Goal: Communication & Community: Answer question/provide support

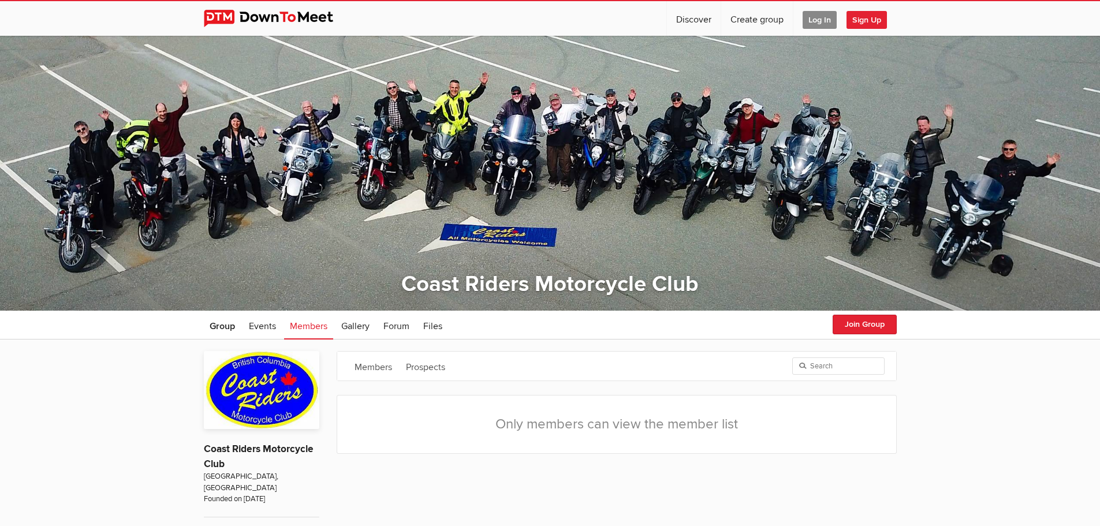
click at [812, 17] on span "Log In" at bounding box center [819, 20] width 34 height 18
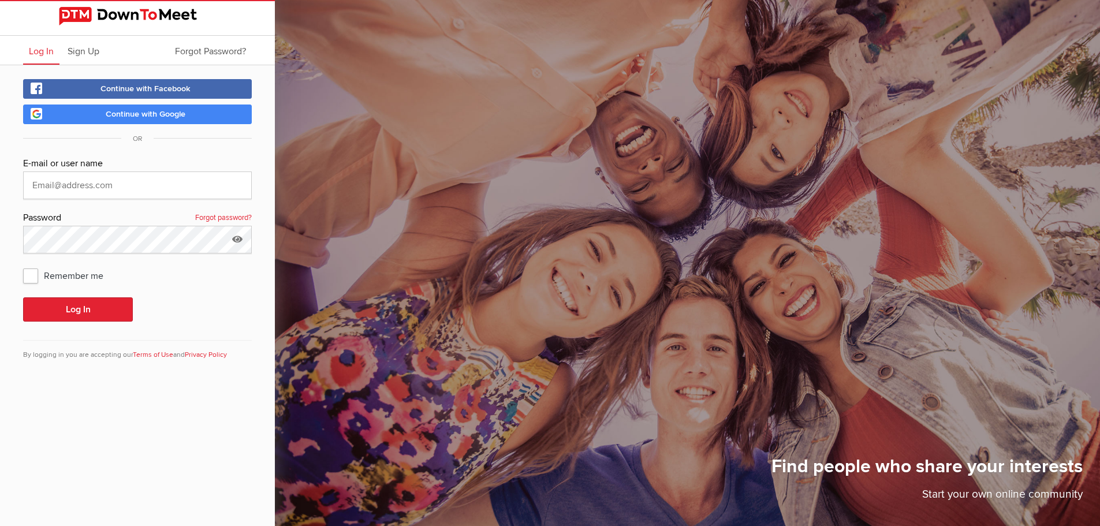
type input "[PERSON_NAME][EMAIL_ADDRESS][DOMAIN_NAME]"
click at [95, 317] on button "Log In" at bounding box center [78, 309] width 110 height 24
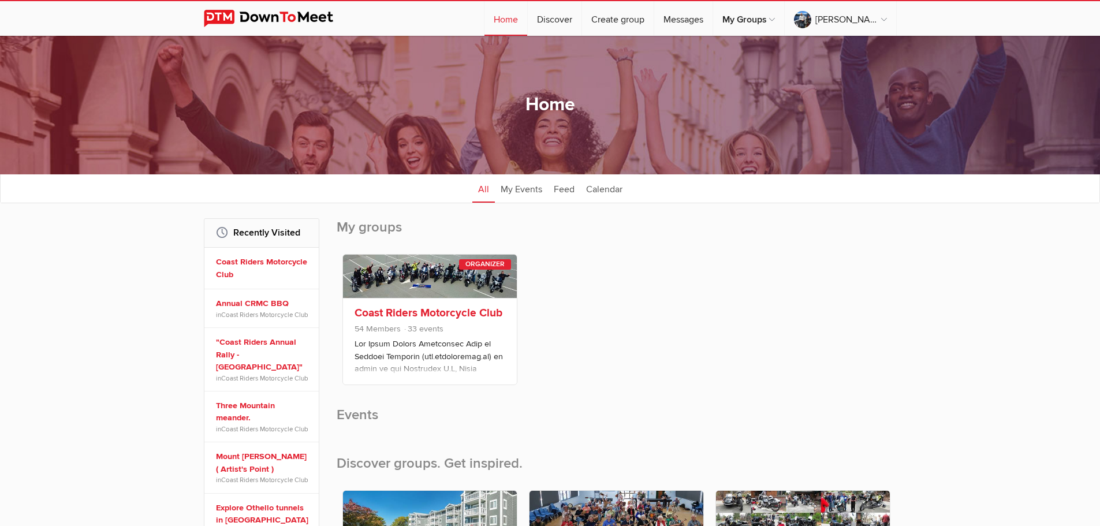
click at [439, 311] on link "Coast Riders Motorcycle Club" at bounding box center [428, 313] width 148 height 14
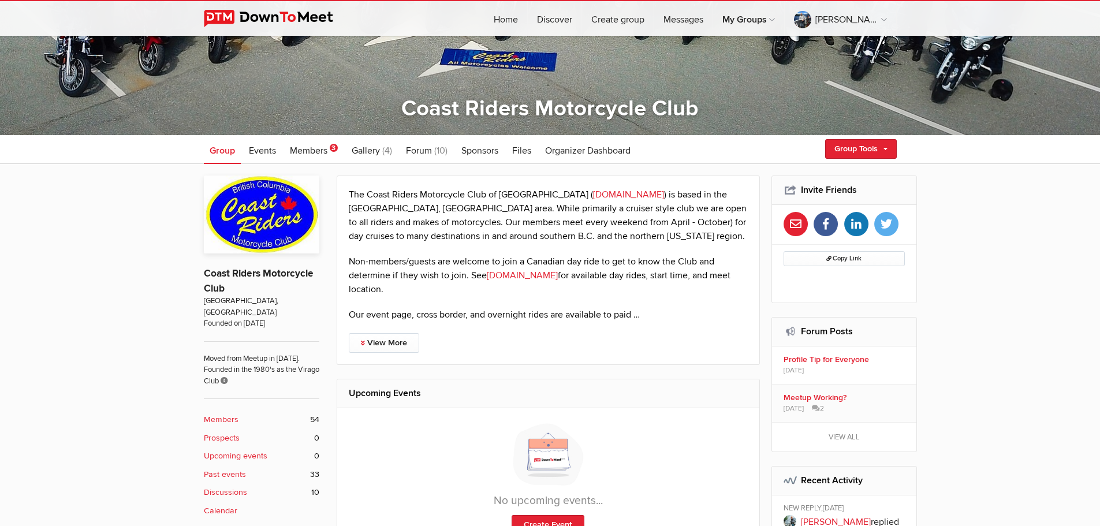
scroll to position [173, 0]
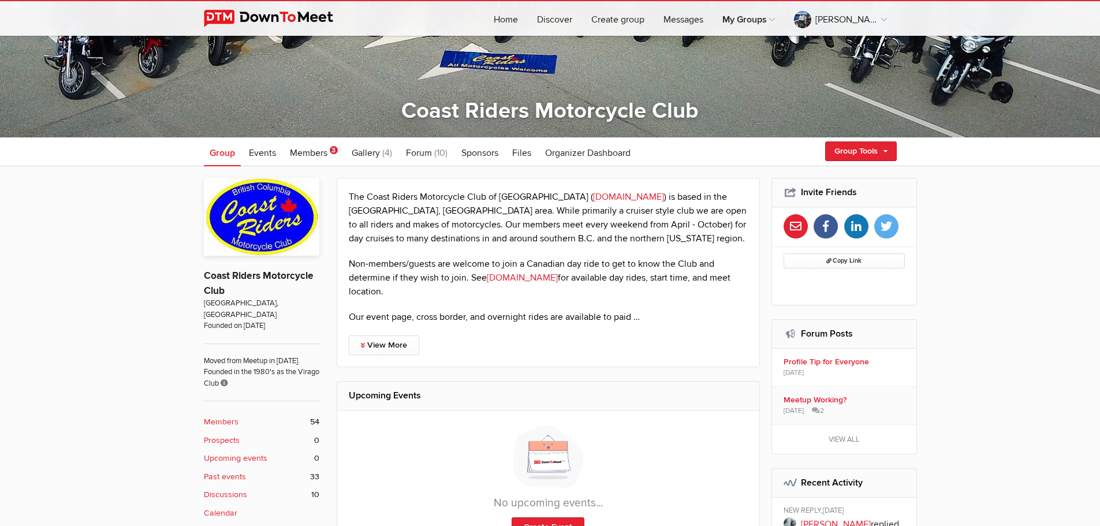
click at [214, 416] on b "Members" at bounding box center [221, 422] width 35 height 13
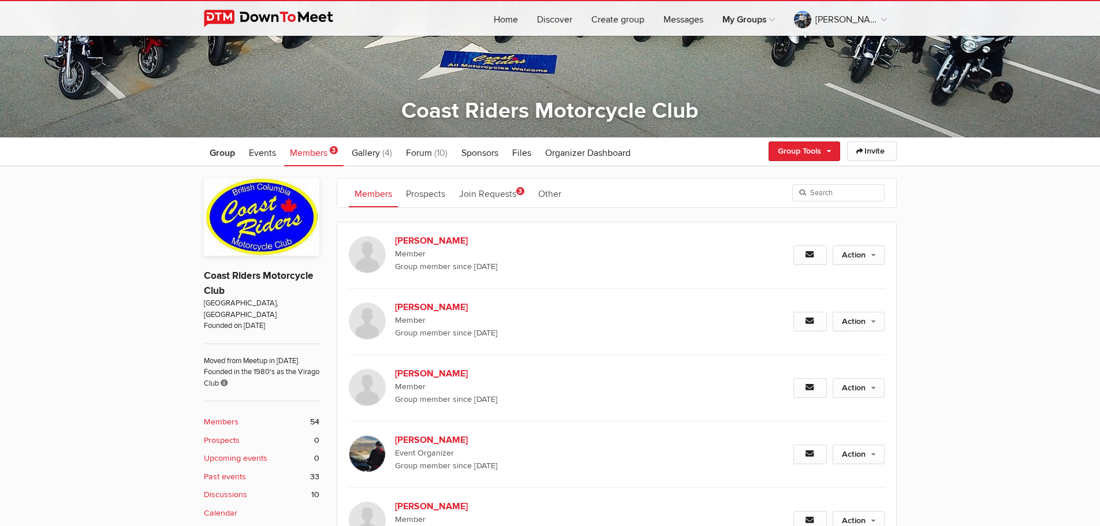
scroll to position [311, 0]
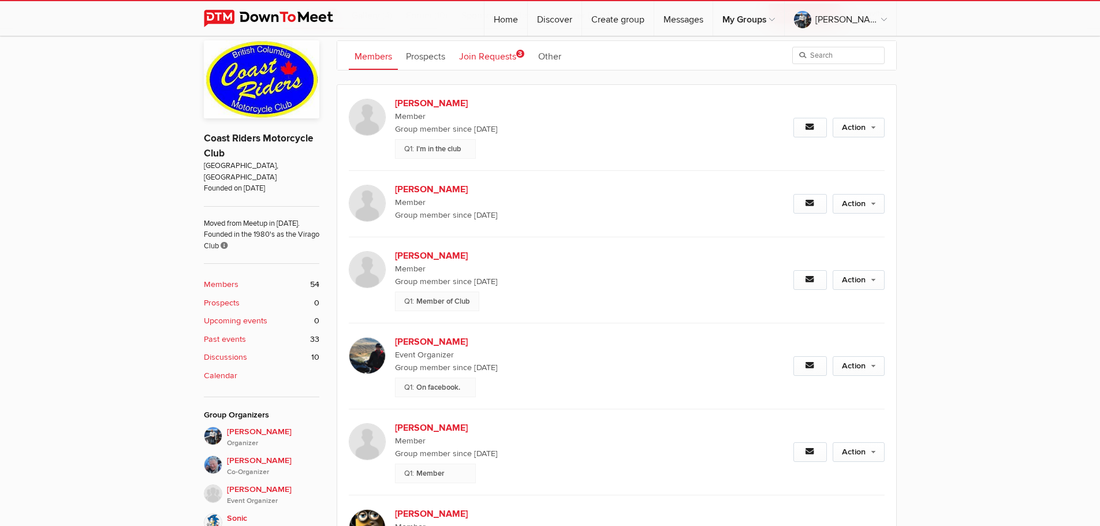
click at [498, 57] on link "Join Requests 3" at bounding box center [491, 55] width 77 height 29
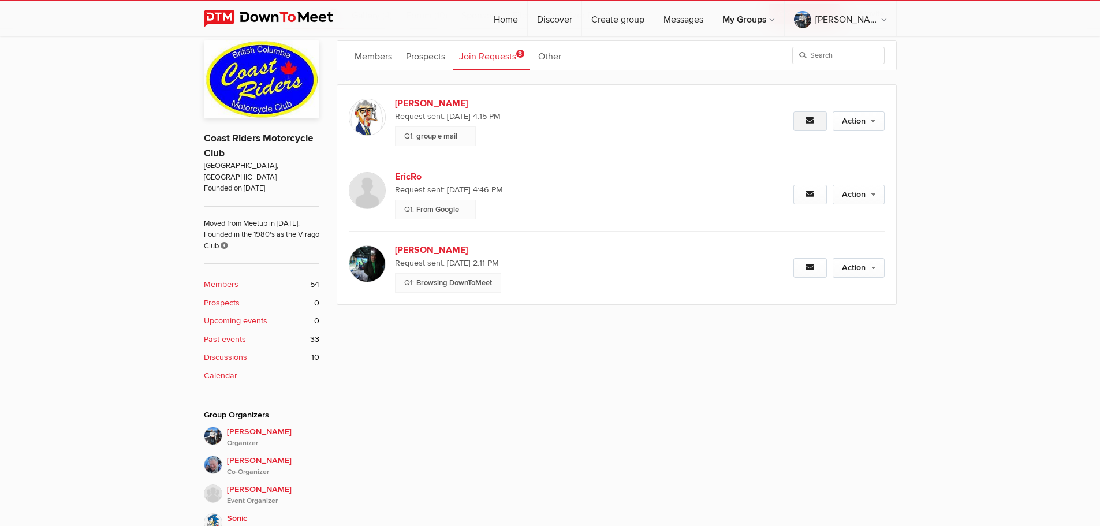
click at [808, 124] on icon at bounding box center [809, 121] width 9 height 8
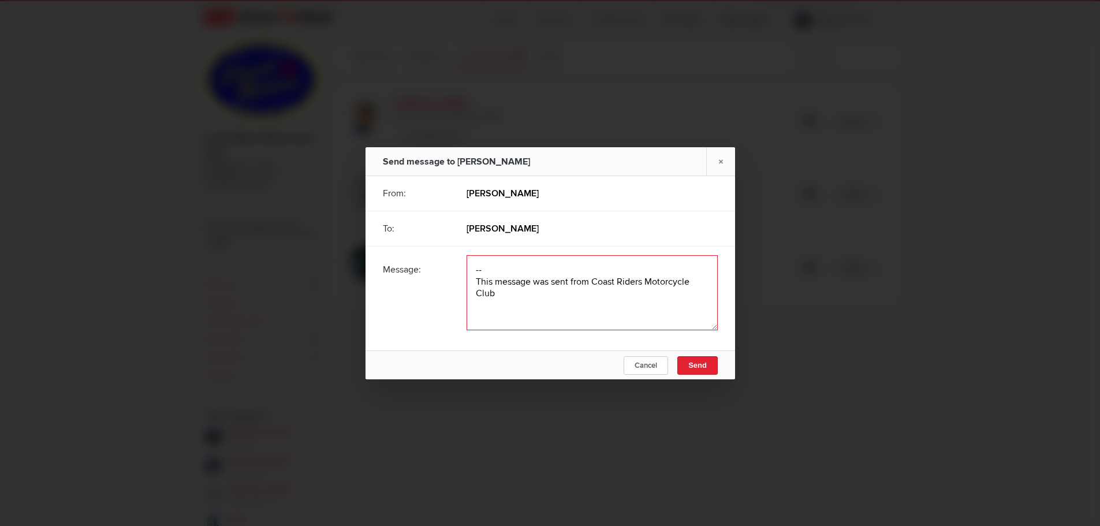
click at [546, 276] on textarea at bounding box center [591, 292] width 251 height 75
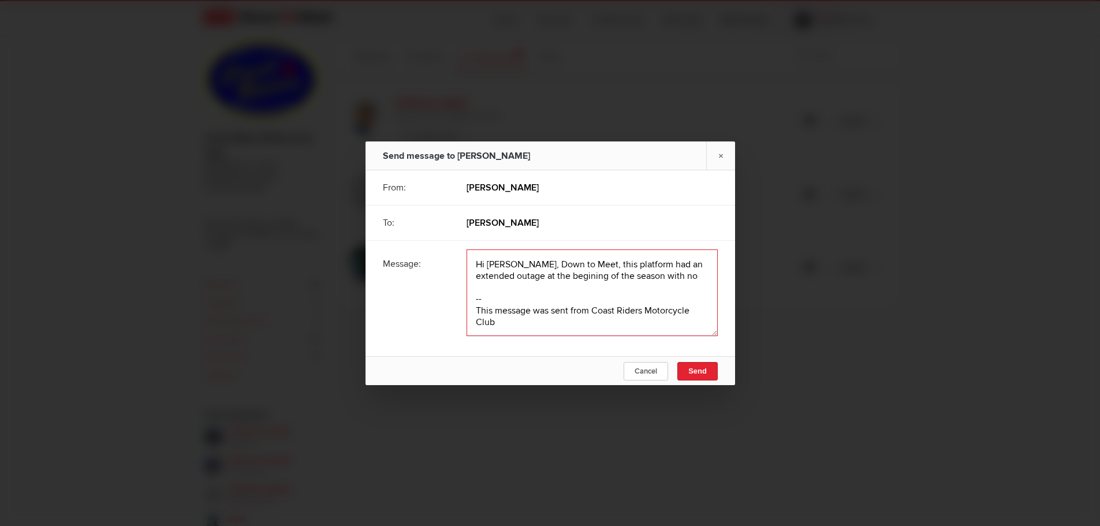
click at [544, 274] on textarea at bounding box center [591, 292] width 251 height 87
click at [687, 270] on textarea at bounding box center [591, 292] width 251 height 87
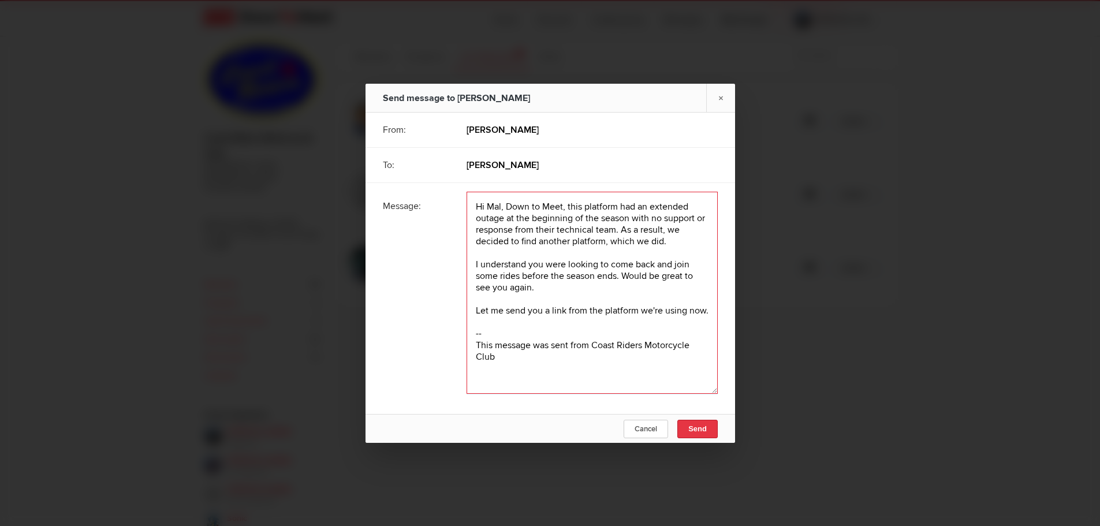
type textarea "Hi Mal, Down to Meet, this platform had an extended outage at the beginning of …"
click at [698, 435] on button "Send" at bounding box center [697, 429] width 40 height 18
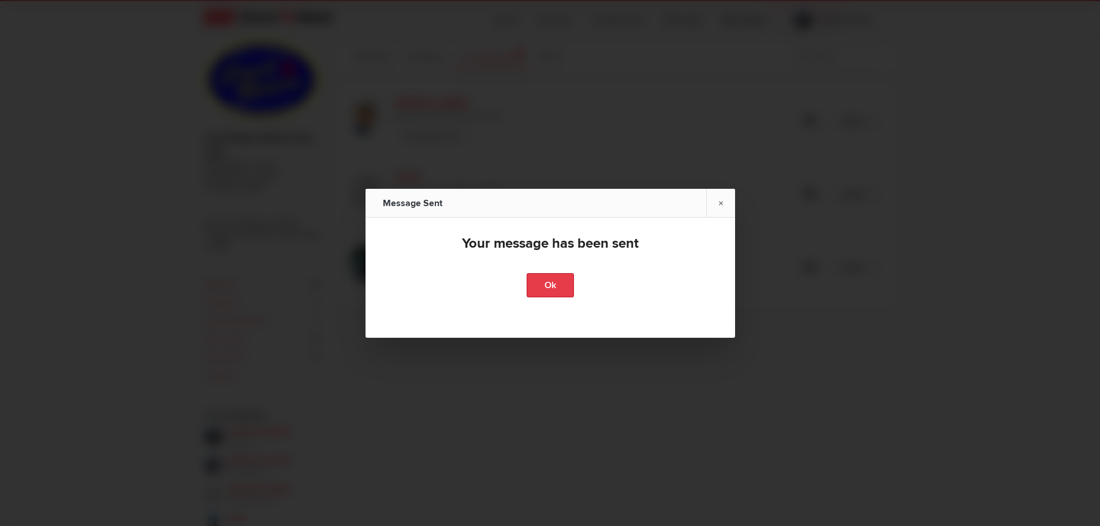
click at [545, 282] on link "Ok" at bounding box center [549, 285] width 47 height 24
